Goal: Task Accomplishment & Management: Manage account settings

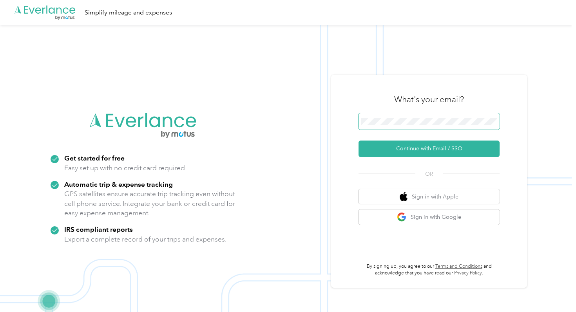
click at [407, 117] on span at bounding box center [429, 121] width 141 height 16
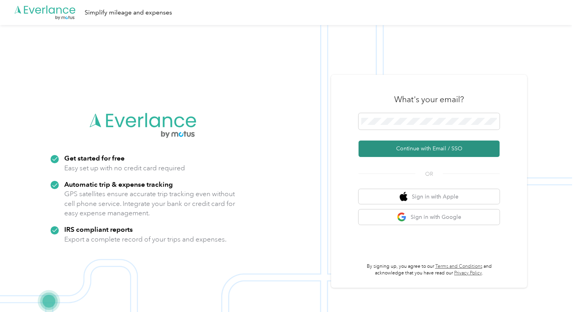
click at [419, 147] on button "Continue with Email / SSO" at bounding box center [429, 149] width 141 height 16
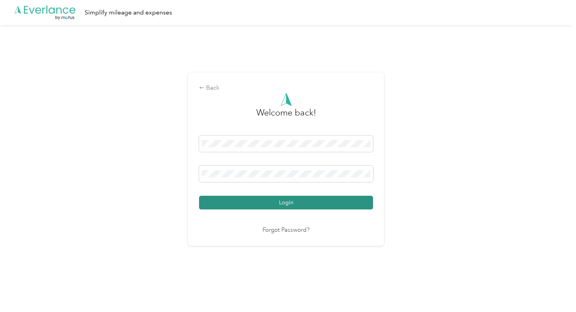
click at [266, 205] on button "Login" at bounding box center [286, 203] width 174 height 14
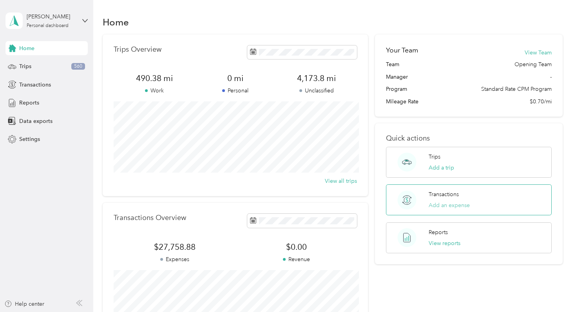
click at [447, 204] on button "Add an expense" at bounding box center [449, 206] width 41 height 8
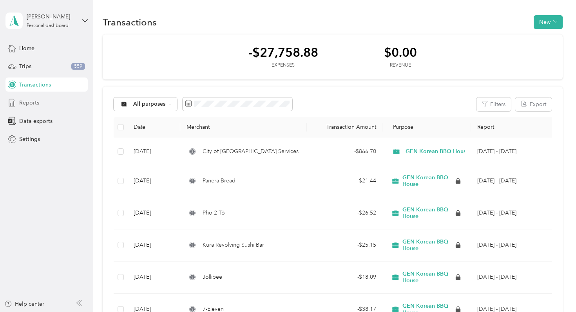
click at [49, 102] on div "Reports" at bounding box center [46, 103] width 82 height 14
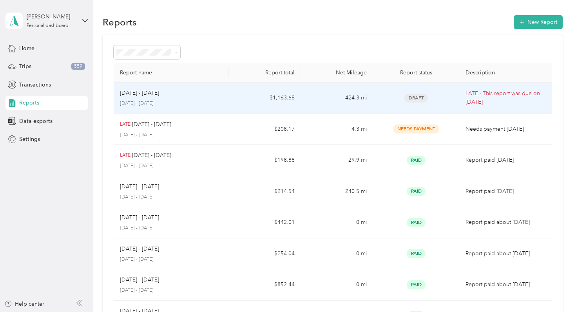
click at [232, 97] on td "$1,163.68" at bounding box center [265, 98] width 72 height 31
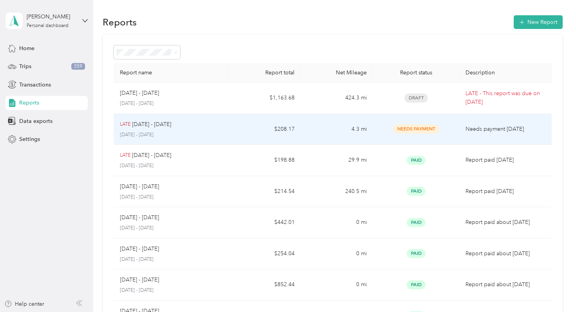
click at [234, 126] on td "$208.17" at bounding box center [265, 129] width 72 height 31
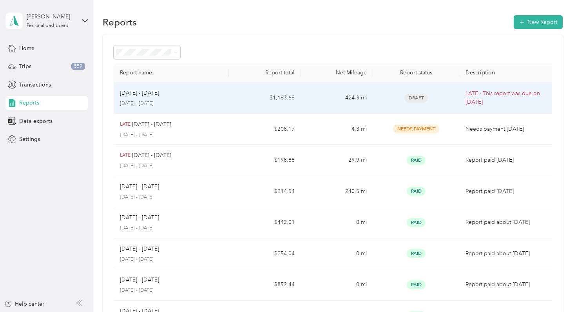
click at [324, 96] on td "424.3 mi" at bounding box center [337, 98] width 72 height 31
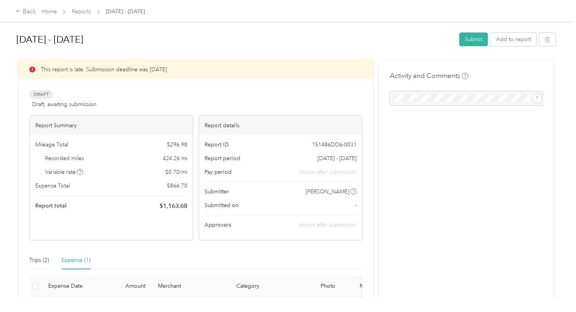
click at [514, 32] on div "[DATE] - [DATE] Submit Add to report" at bounding box center [285, 40] width 539 height 23
click at [514, 38] on button "Add to report" at bounding box center [514, 40] width 46 height 14
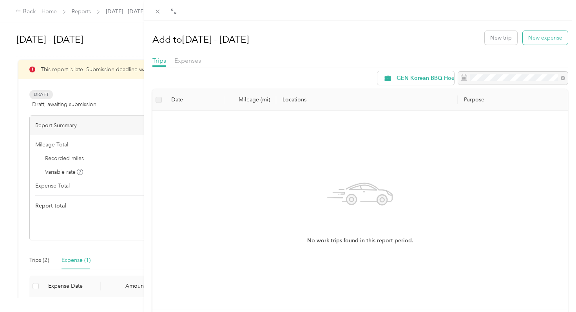
click at [541, 35] on button "New expense" at bounding box center [545, 38] width 45 height 14
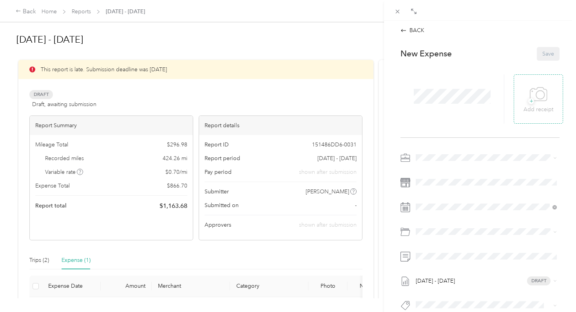
click at [546, 106] on p "Add receipt" at bounding box center [539, 109] width 30 height 9
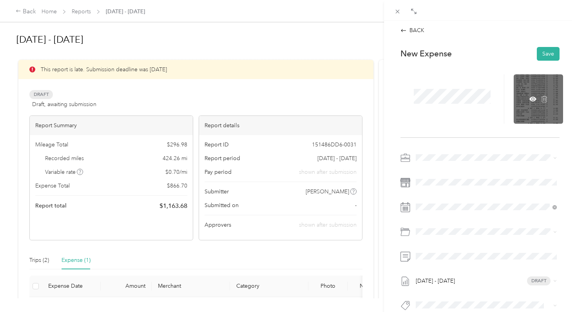
click at [549, 81] on div at bounding box center [538, 98] width 49 height 49
click at [533, 103] on div at bounding box center [538, 98] width 49 height 49
click at [533, 101] on icon at bounding box center [533, 98] width 7 height 5
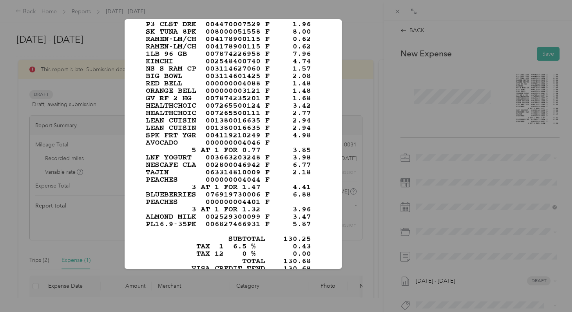
scroll to position [318, 0]
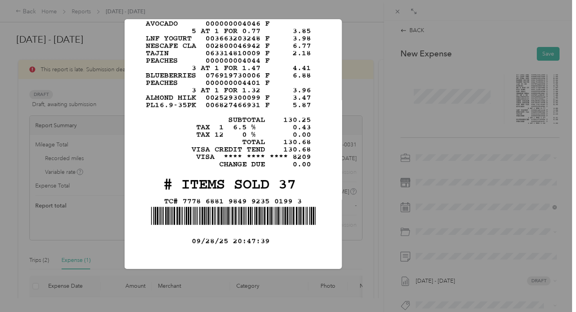
click at [368, 51] on div "download.png" at bounding box center [397, 145] width 218 height 252
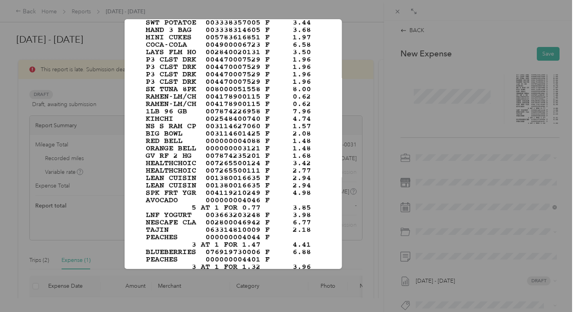
scroll to position [0, 0]
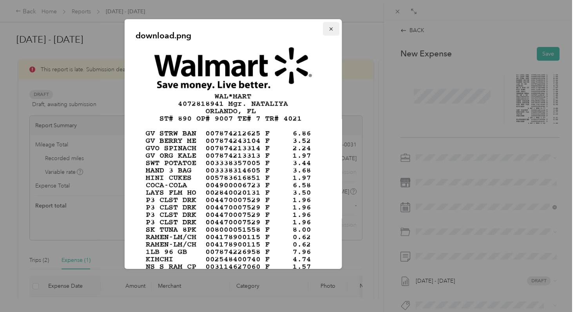
click at [331, 27] on icon "button" at bounding box center [331, 28] width 5 height 5
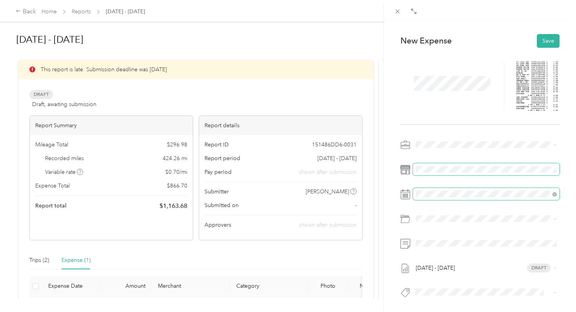
scroll to position [13, 0]
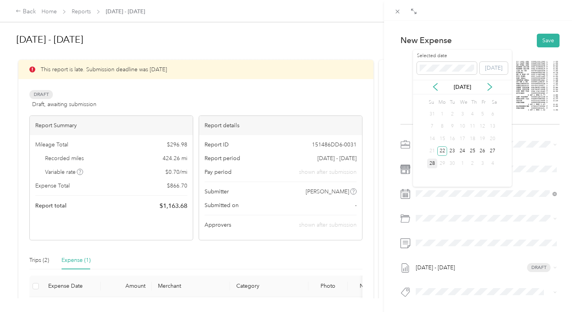
click at [432, 164] on div "28" at bounding box center [432, 164] width 10 height 10
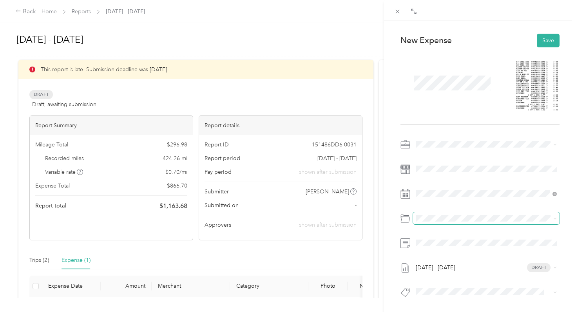
click at [437, 224] on span at bounding box center [486, 218] width 147 height 13
click at [443, 312] on div "Drag to resize Click to close BACK This expense cannot be edited because it is …" at bounding box center [286, 312] width 572 height 0
click at [441, 246] on span "Orlando" at bounding box center [447, 249] width 21 height 7
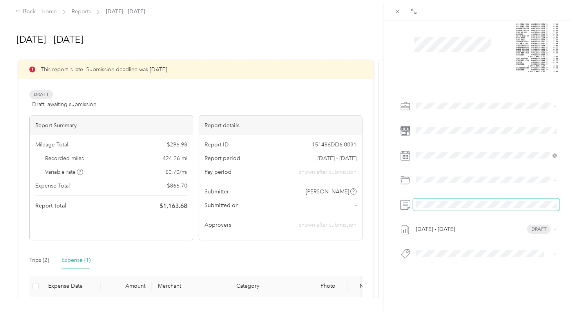
scroll to position [0, 0]
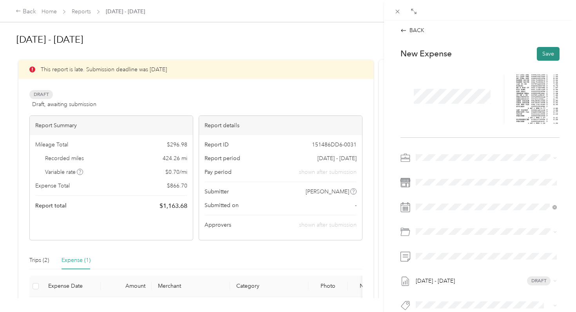
click at [545, 55] on button "Save" at bounding box center [548, 54] width 23 height 14
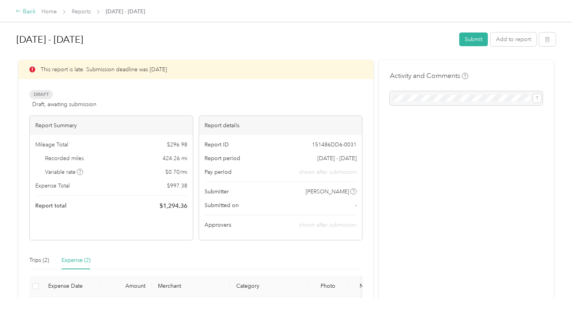
click at [21, 13] on div "Back" at bounding box center [26, 11] width 20 height 9
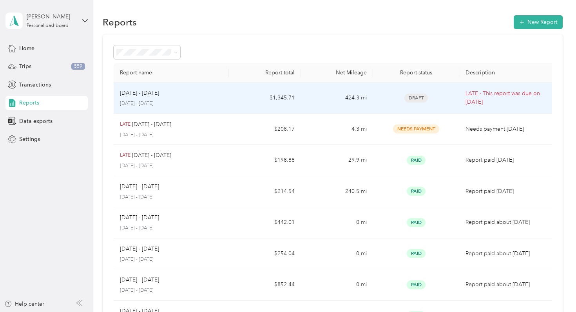
click at [296, 102] on td "$1,345.71" at bounding box center [265, 98] width 72 height 31
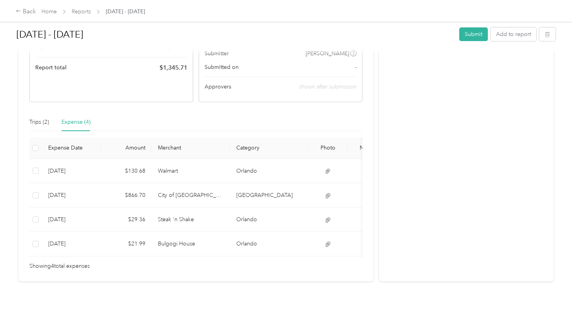
scroll to position [142, 0]
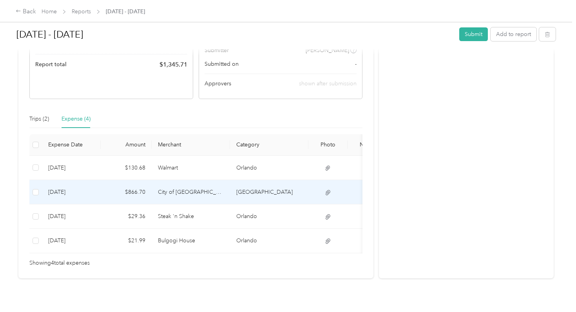
click at [224, 190] on td "City of [GEOGRAPHIC_DATA] Services" at bounding box center [191, 192] width 78 height 24
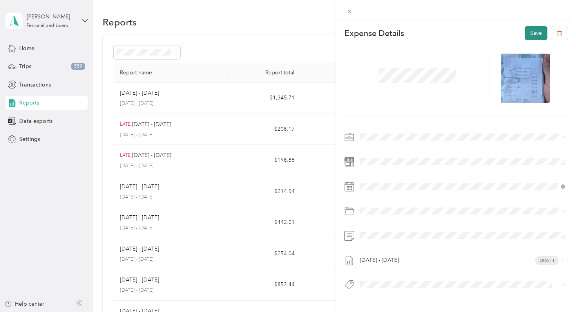
click at [528, 37] on button "Save" at bounding box center [536, 33] width 23 height 14
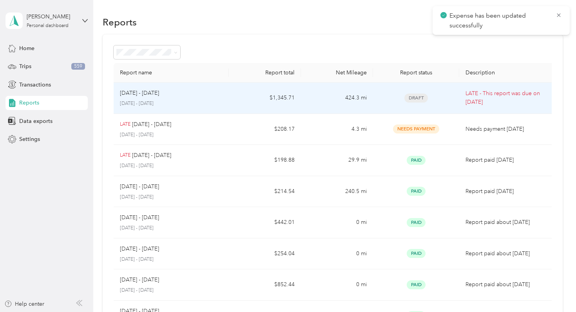
click at [364, 102] on td "424.3 mi" at bounding box center [337, 98] width 72 height 31
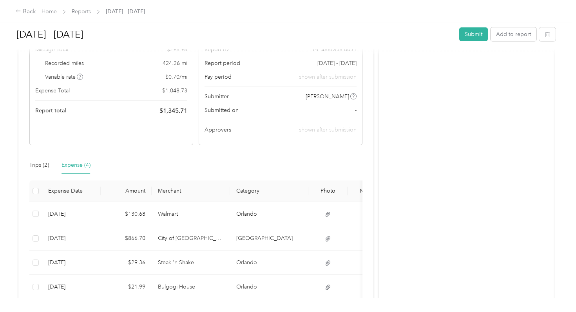
scroll to position [75, 0]
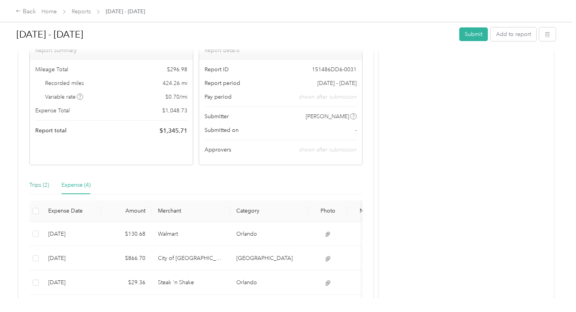
click at [40, 186] on div "Trips (2)" at bounding box center [39, 185] width 20 height 9
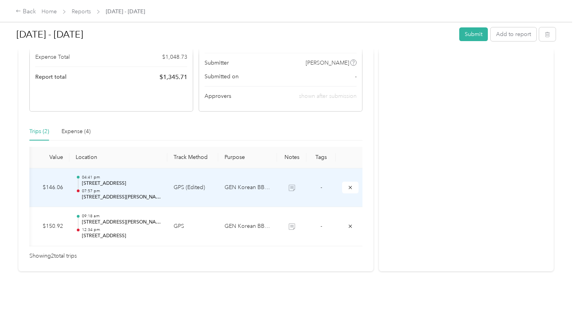
scroll to position [129, 0]
click at [208, 184] on td "GPS (Edited)" at bounding box center [192, 188] width 51 height 39
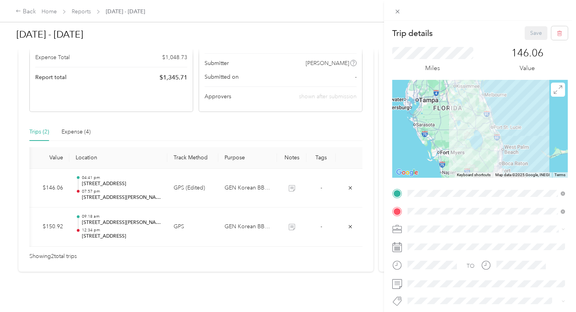
click at [173, 233] on div "Trip details Save This trip cannot be edited because it is either under review,…" at bounding box center [288, 156] width 576 height 312
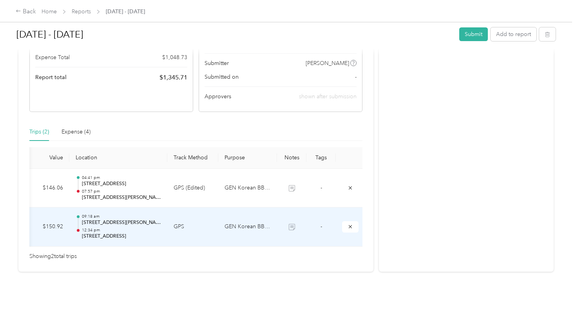
click at [136, 227] on div "09:18 am 9967 Gronau Ct, Orlando, FL 12:34 pm 2281 SR-84 W, Fort Lauderdale, FL" at bounding box center [121, 227] width 79 height 26
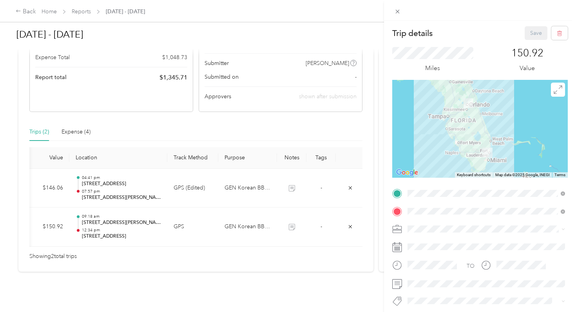
click at [138, 192] on div "Trip details Save This trip cannot be edited because it is either under review,…" at bounding box center [288, 156] width 576 height 312
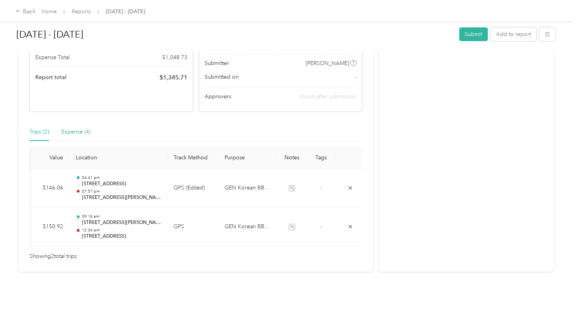
click at [73, 128] on div "Expense (4)" at bounding box center [76, 132] width 29 height 9
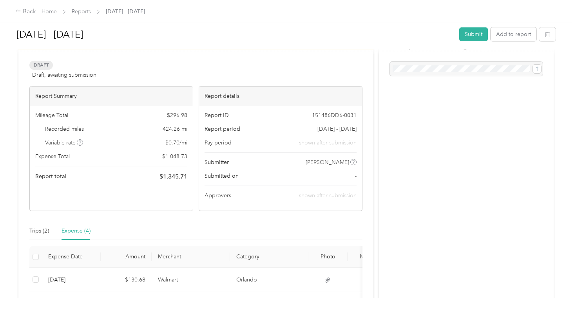
scroll to position [0, 0]
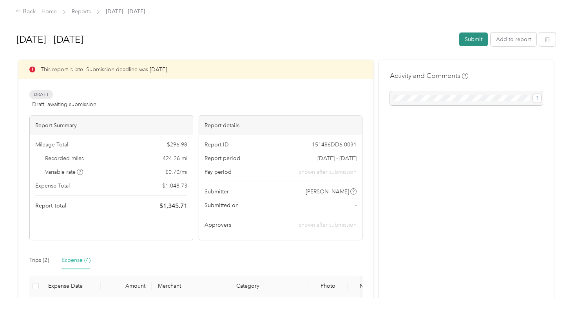
click at [472, 44] on button "Submit" at bounding box center [473, 40] width 29 height 14
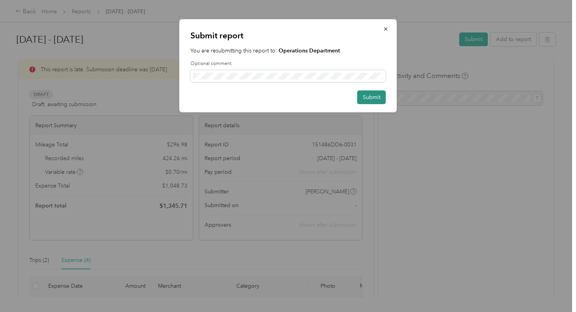
click at [376, 97] on button "Submit" at bounding box center [372, 98] width 29 height 14
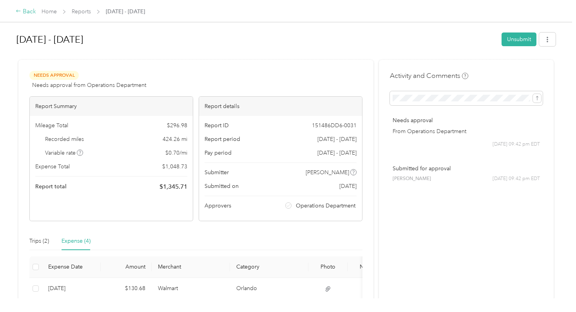
click at [29, 13] on div "Back" at bounding box center [26, 11] width 20 height 9
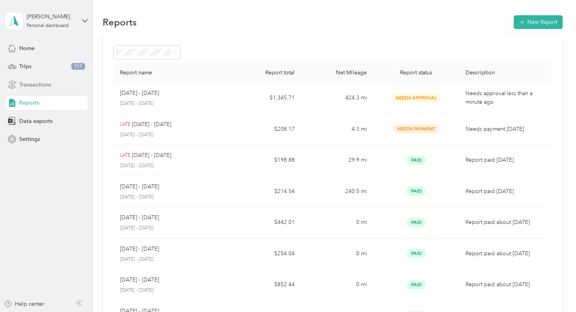
click at [35, 87] on span "Transactions" at bounding box center [35, 85] width 32 height 8
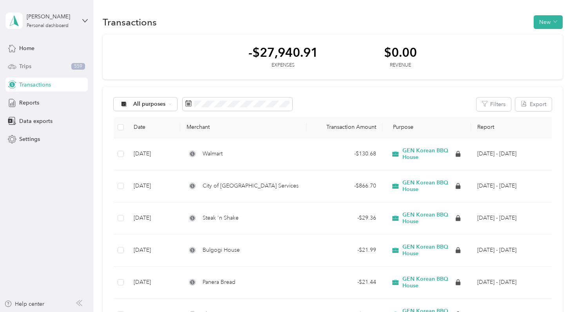
click at [21, 65] on span "Trips" at bounding box center [25, 66] width 12 height 8
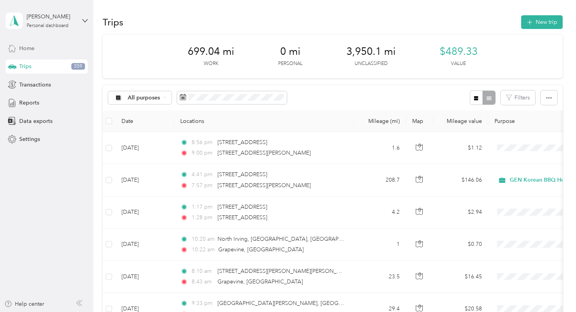
click at [47, 45] on div "Home" at bounding box center [46, 48] width 82 height 14
